Goal: Task Accomplishment & Management: Manage account settings

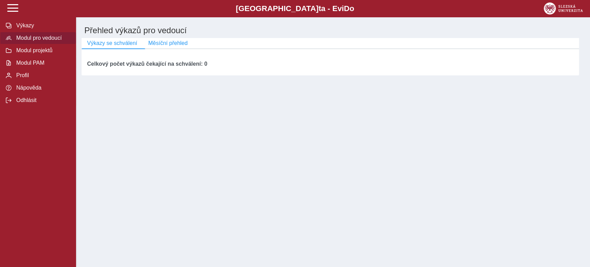
click at [51, 39] on span "Modul pro vedoucí" at bounding box center [42, 38] width 56 height 6
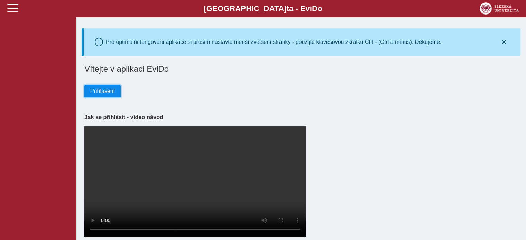
click at [111, 91] on span "Přihlášení" at bounding box center [102, 91] width 25 height 6
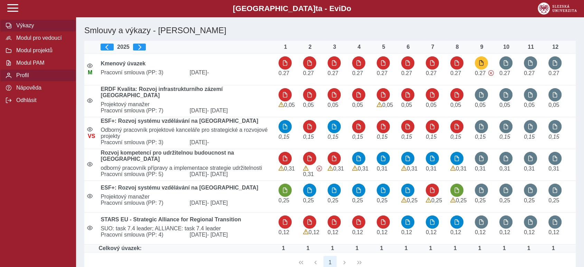
click at [28, 78] on span "Profil" at bounding box center [42, 75] width 56 height 6
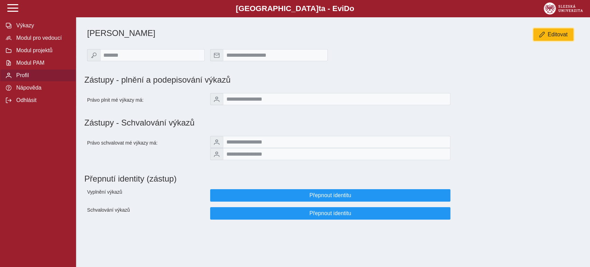
click at [562, 31] on span "Editovat" at bounding box center [558, 34] width 20 height 6
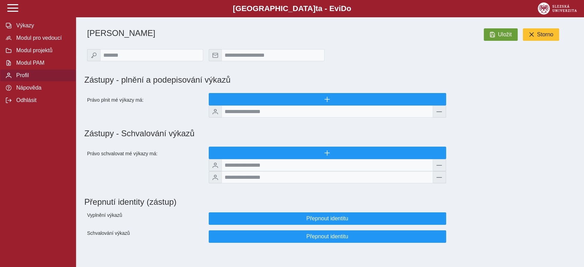
scroll to position [6, 0]
drag, startPoint x: 114, startPoint y: 109, endPoint x: 113, endPoint y: 123, distance: 13.6
drag, startPoint x: 111, startPoint y: 133, endPoint x: 112, endPoint y: 152, distance: 19.0
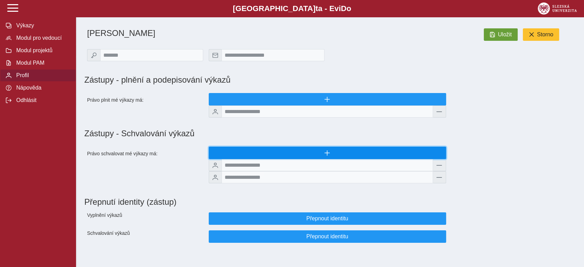
click at [290, 153] on button "button" at bounding box center [327, 153] width 237 height 12
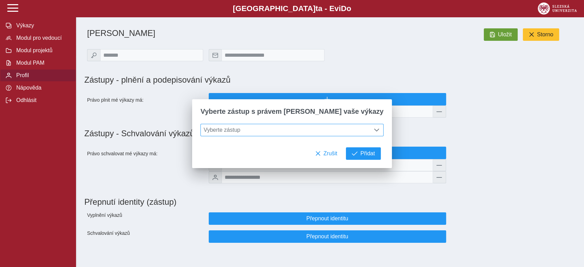
click at [246, 126] on span "Vyberte zástup" at bounding box center [285, 130] width 169 height 12
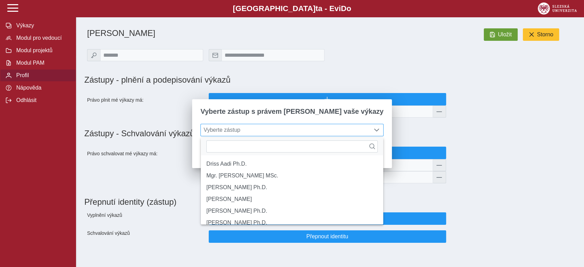
scroll to position [4, 30]
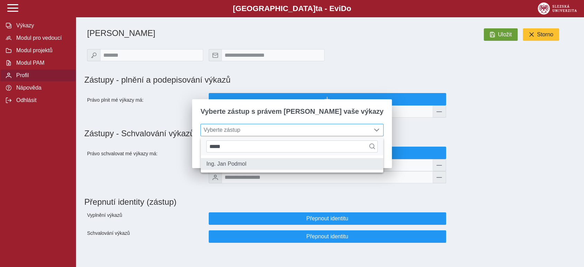
type input "*****"
click at [236, 166] on li "Ing. Jan Podmol" at bounding box center [292, 164] width 182 height 12
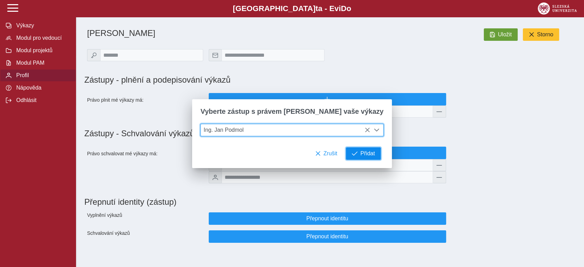
click at [361, 154] on span "Přidat" at bounding box center [368, 153] width 15 height 6
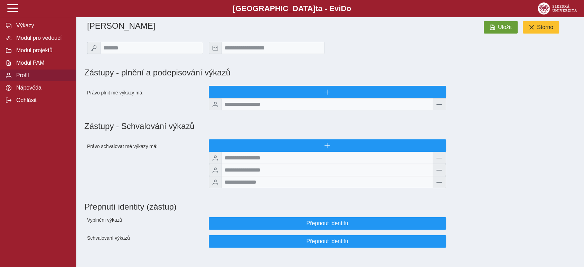
scroll to position [0, 0]
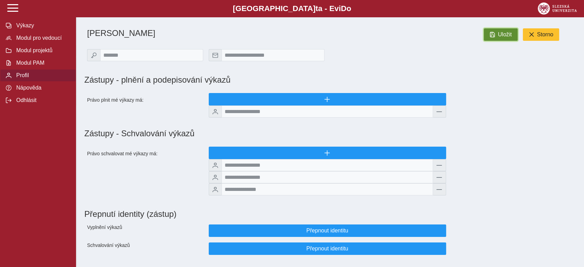
click at [504, 35] on span "Uložit" at bounding box center [505, 34] width 14 height 6
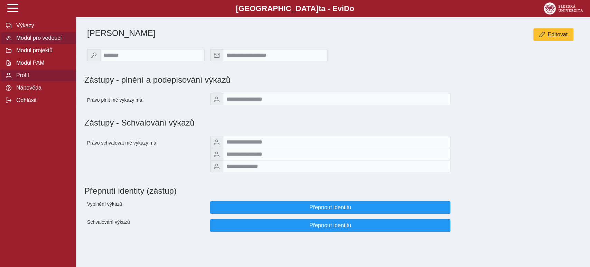
click at [58, 40] on span "Modul pro vedoucí" at bounding box center [42, 38] width 56 height 6
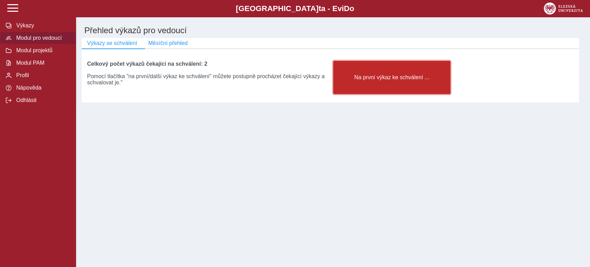
click at [353, 84] on button "Na první výkaz ke schválení ..." at bounding box center [392, 77] width 118 height 33
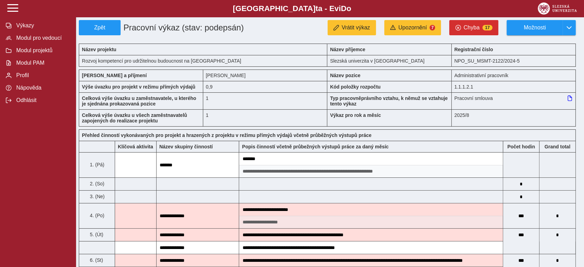
drag, startPoint x: 366, startPoint y: 141, endPoint x: 358, endPoint y: -13, distance: 154.0
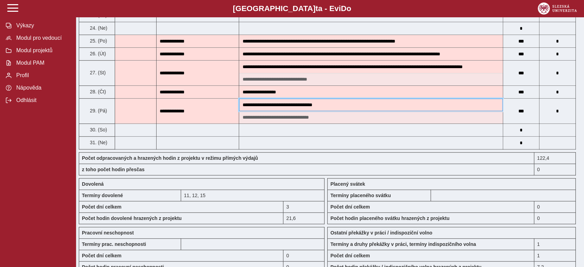
scroll to position [691, 0]
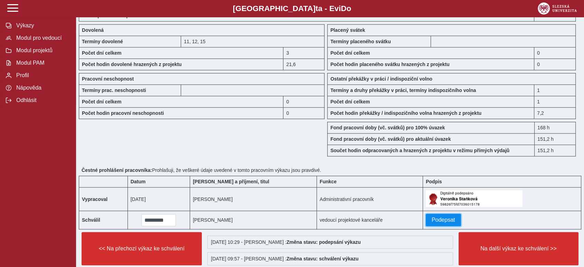
click at [432, 219] on span "Podepsat" at bounding box center [444, 220] width 24 height 6
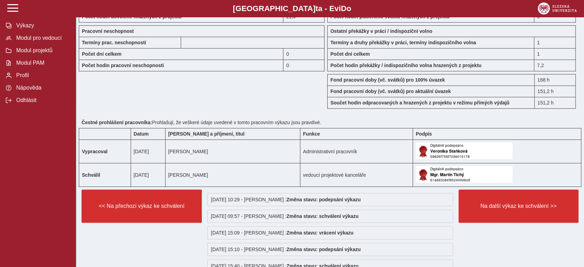
scroll to position [788, 0]
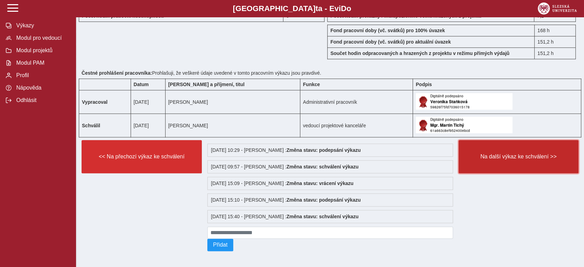
click at [525, 154] on span "Na další výkaz ke schválení >>" at bounding box center [519, 156] width 109 height 6
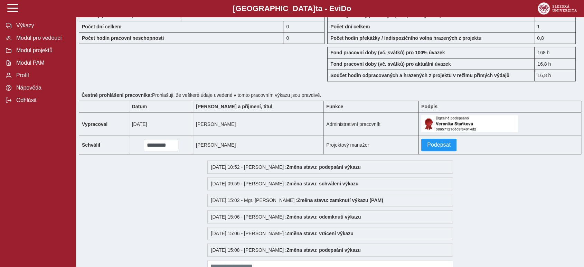
scroll to position [713, 0]
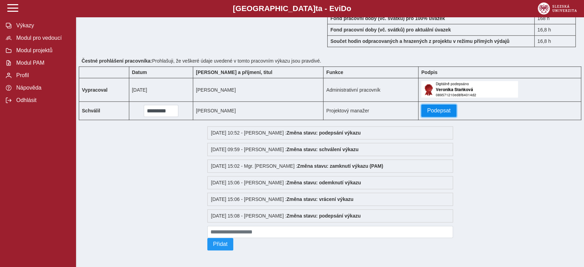
click at [431, 108] on span "Podepsat" at bounding box center [439, 110] width 24 height 6
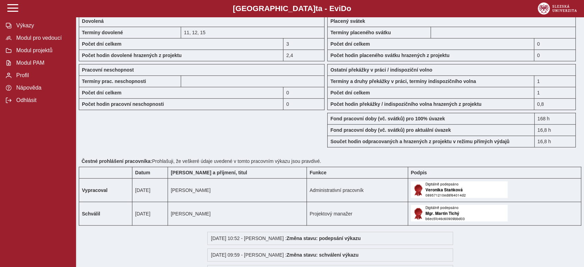
scroll to position [0, 0]
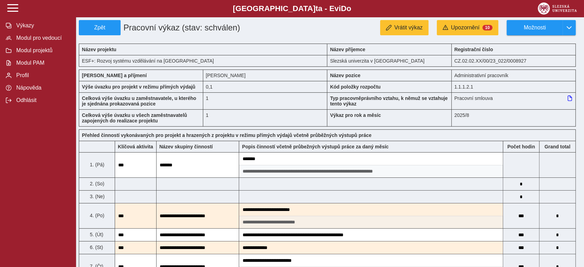
drag, startPoint x: 464, startPoint y: 168, endPoint x: 402, endPoint y: -1, distance: 179.8
